Goal: Transaction & Acquisition: Download file/media

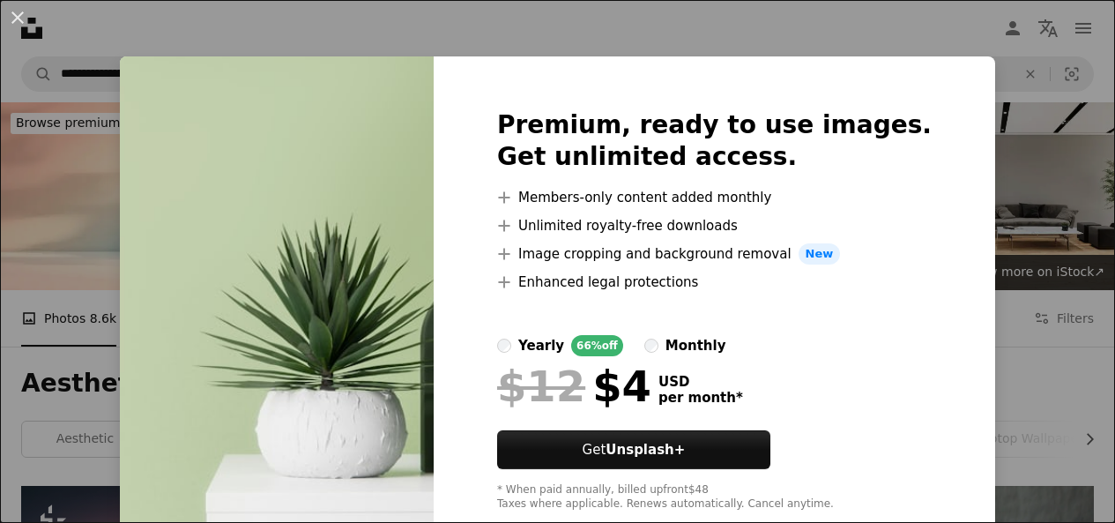
scroll to position [1704, 0]
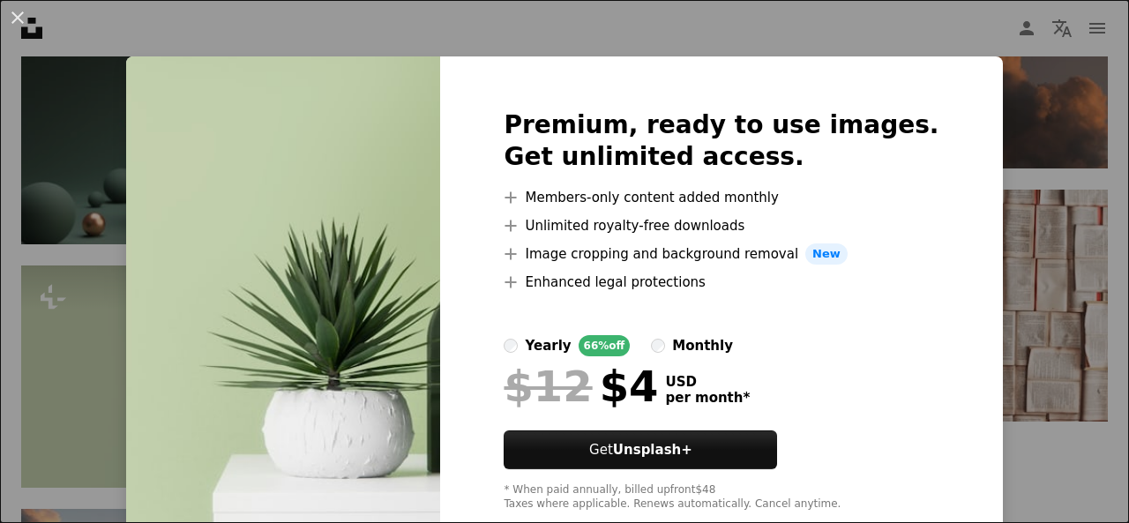
click at [760, 6] on div "An X shape Premium, ready to use images. Get unlimited access. A plus sign Memb…" at bounding box center [564, 261] width 1129 height 523
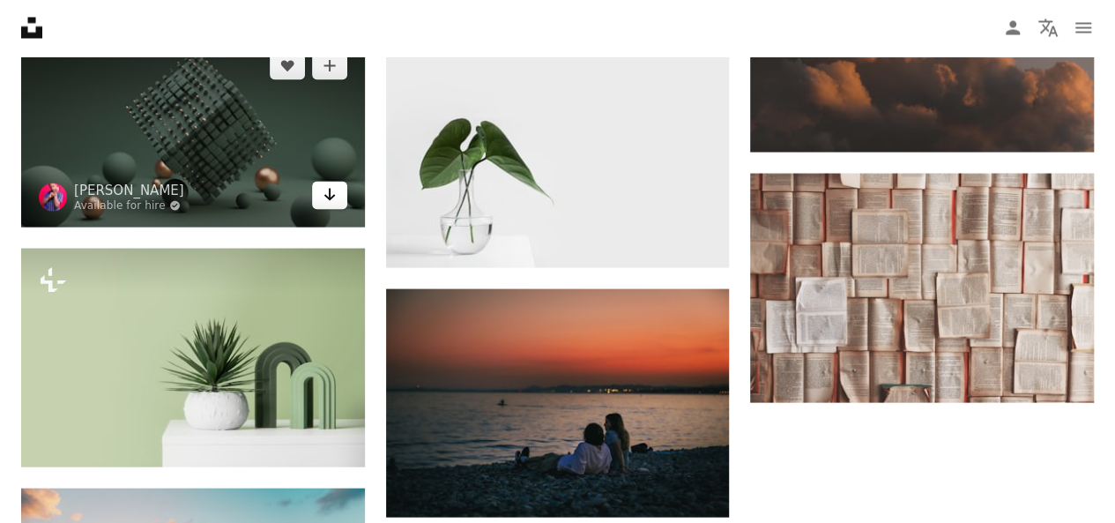
click at [332, 194] on icon "Download" at bounding box center [329, 195] width 11 height 12
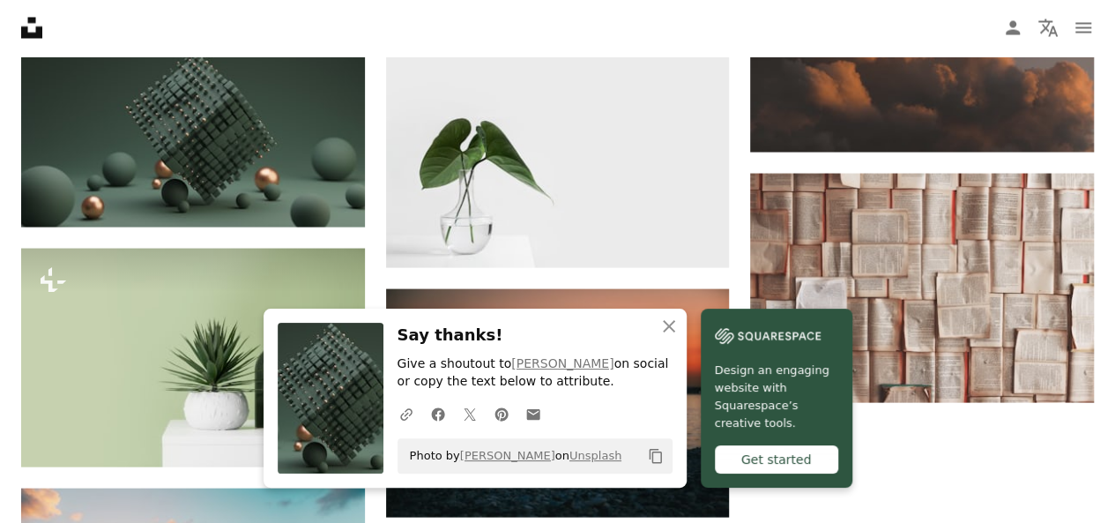
click at [652, 451] on icon "Copy content" at bounding box center [656, 456] width 16 height 16
click at [661, 320] on icon "An X shape" at bounding box center [669, 326] width 21 height 21
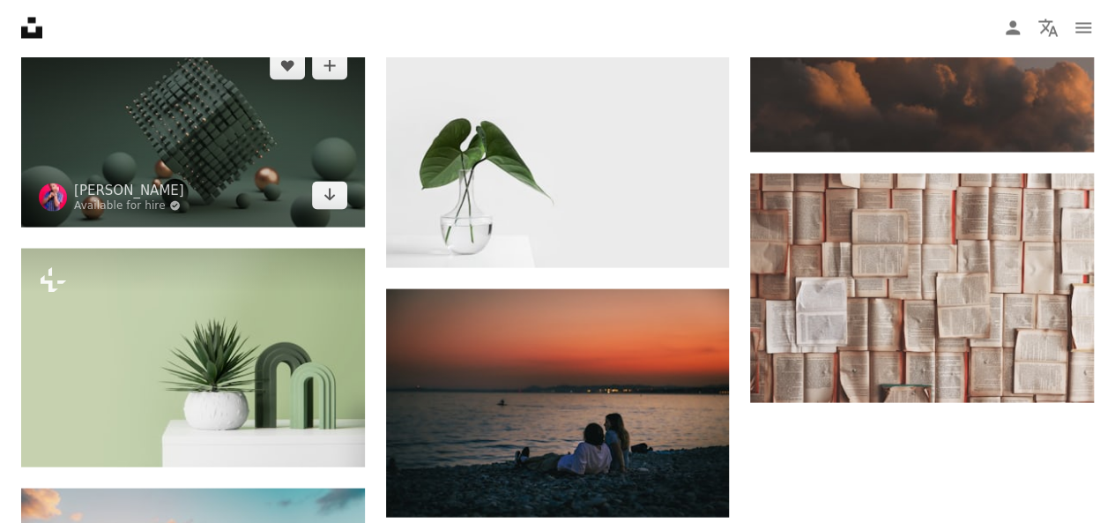
click at [212, 164] on img at bounding box center [193, 130] width 344 height 193
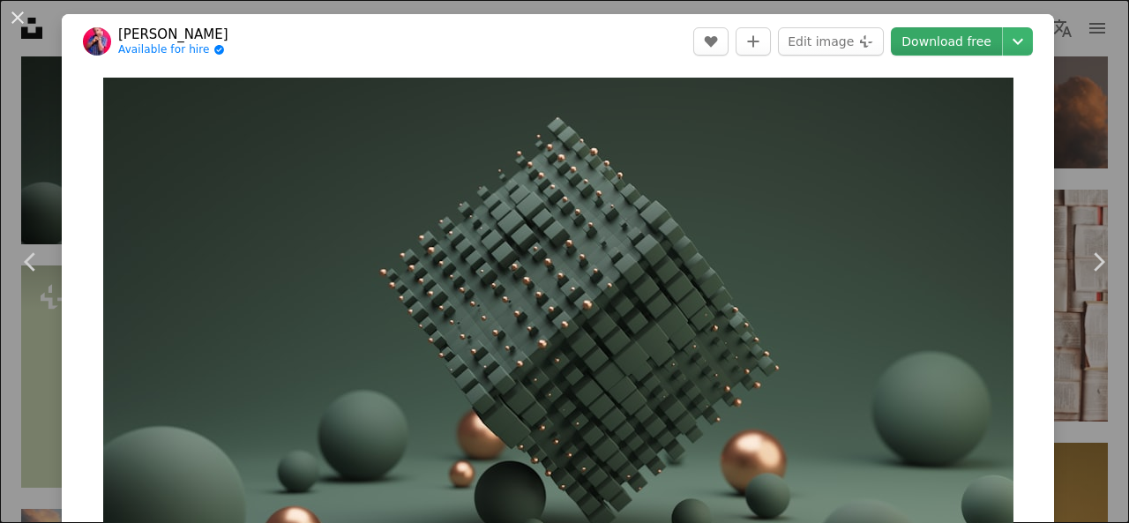
click at [952, 34] on link "Download free" at bounding box center [945, 41] width 111 height 28
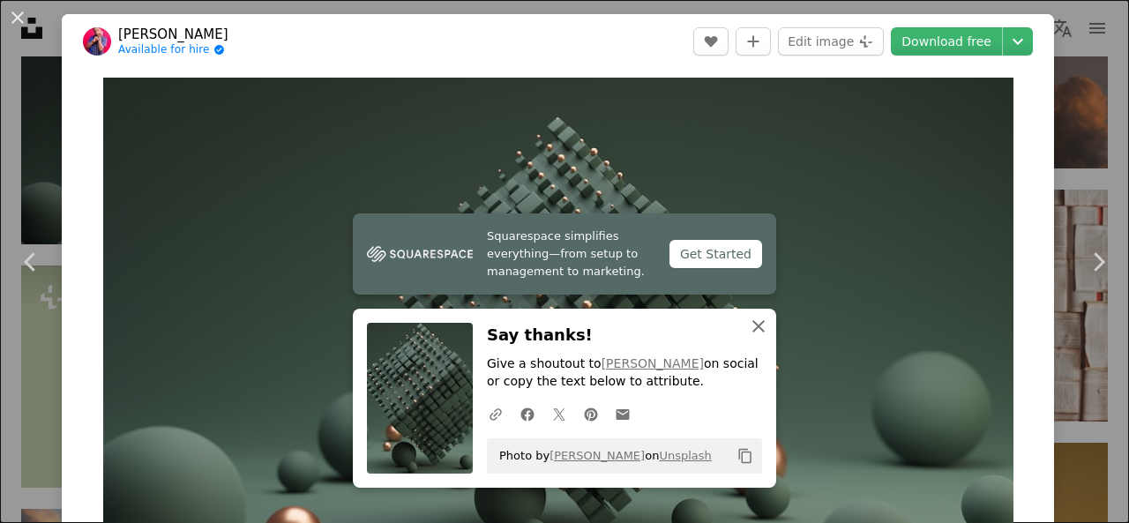
click at [760, 327] on icon "An X shape" at bounding box center [758, 326] width 21 height 21
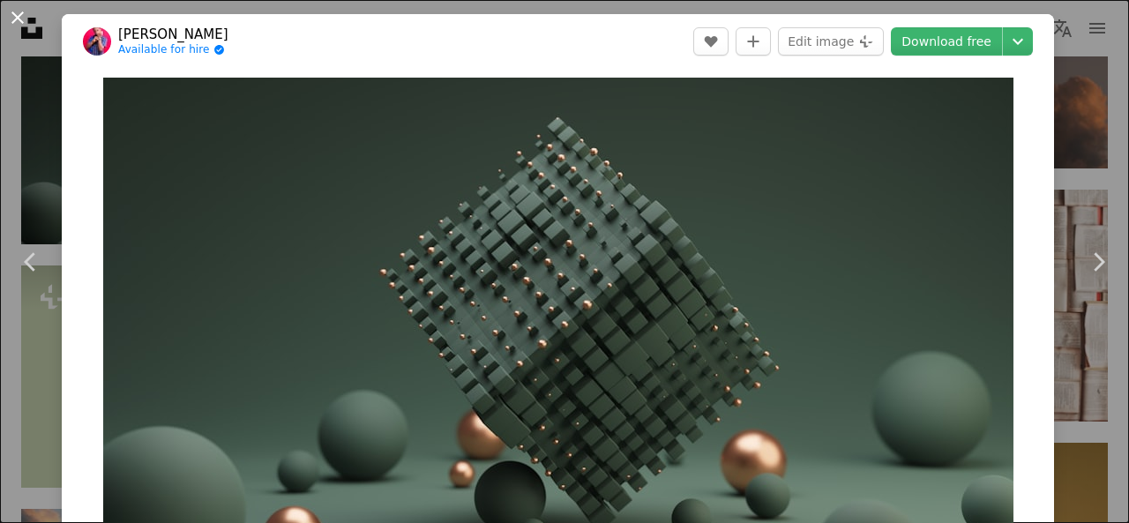
click at [12, 13] on button "An X shape" at bounding box center [17, 17] width 21 height 21
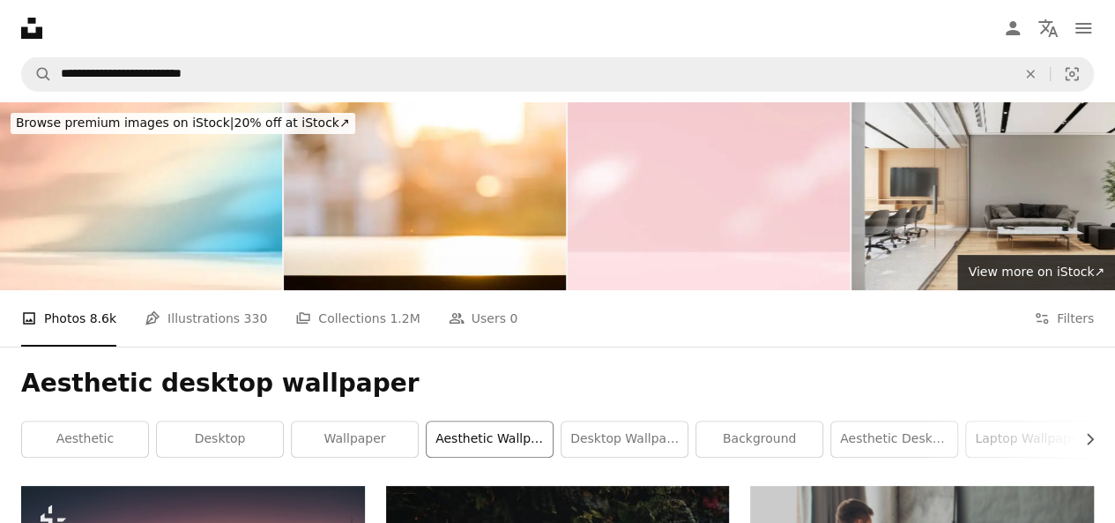
click at [480, 442] on link "aesthetic wallpaper" at bounding box center [490, 438] width 126 height 35
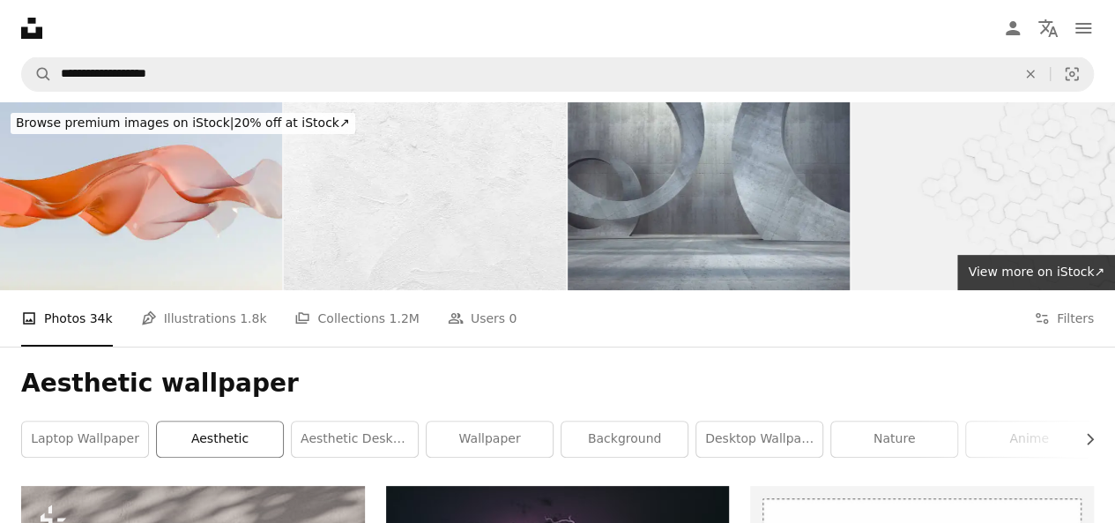
click at [220, 439] on link "aesthetic" at bounding box center [220, 438] width 126 height 35
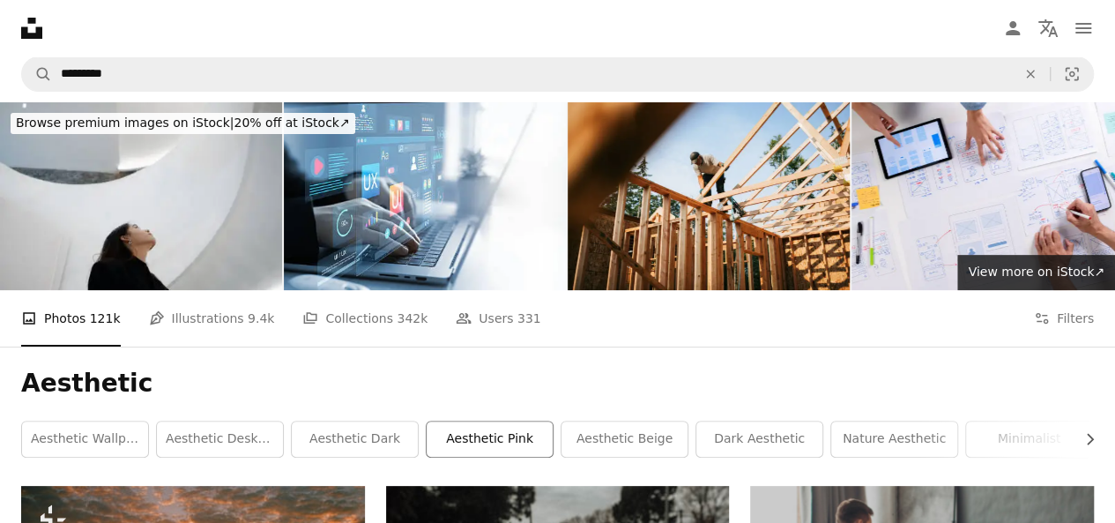
click at [518, 429] on link "aesthetic pink" at bounding box center [490, 438] width 126 height 35
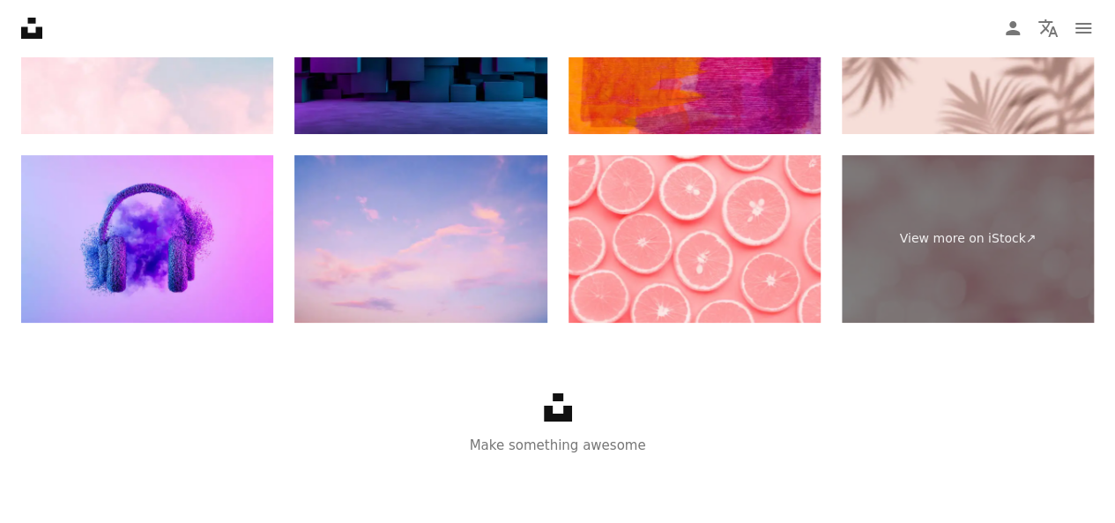
scroll to position [3240, 0]
